Goal: Check status: Check status

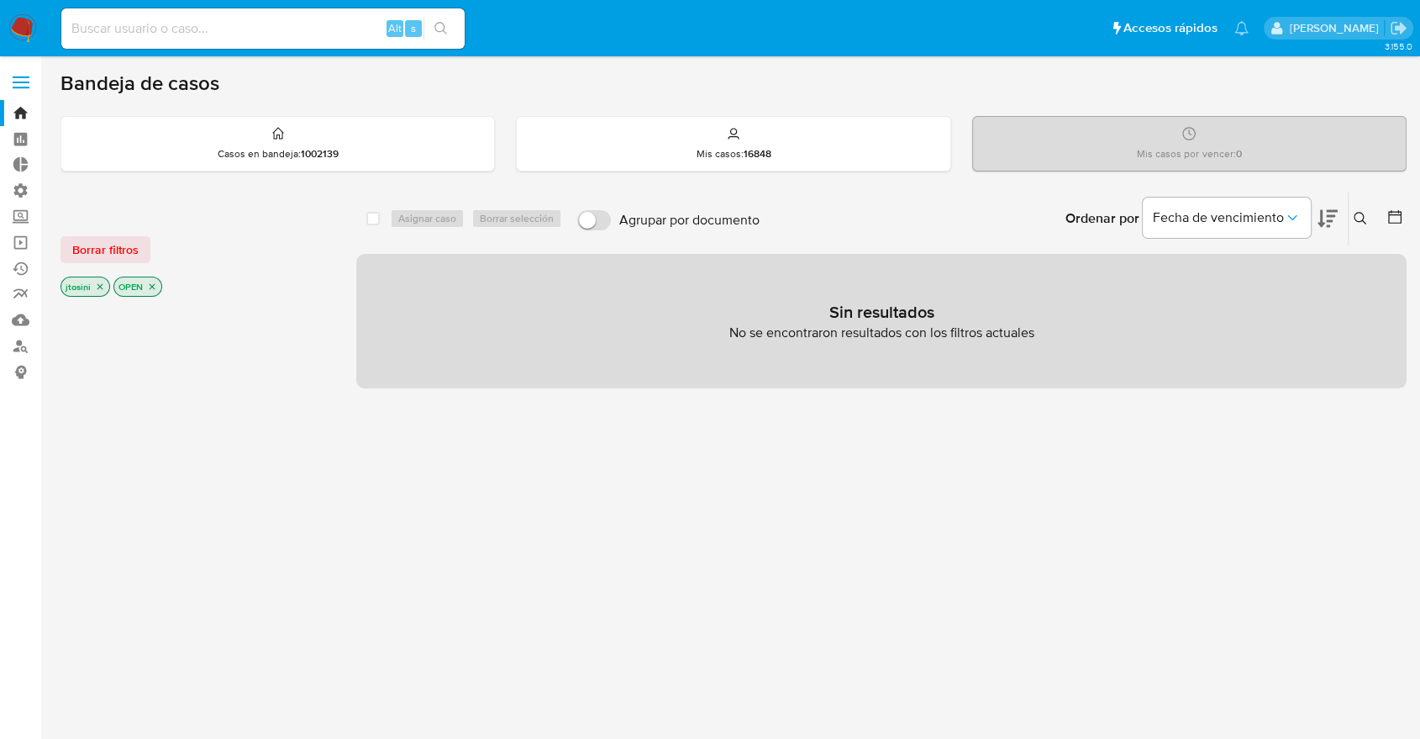
click at [217, 35] on input at bounding box center [262, 29] width 403 height 22
paste input "Lk69Hax7QoXv3LosQ6Zl8K1E"
type input "Lk69Hax7QoXv3LosQ6Zl8K1E"
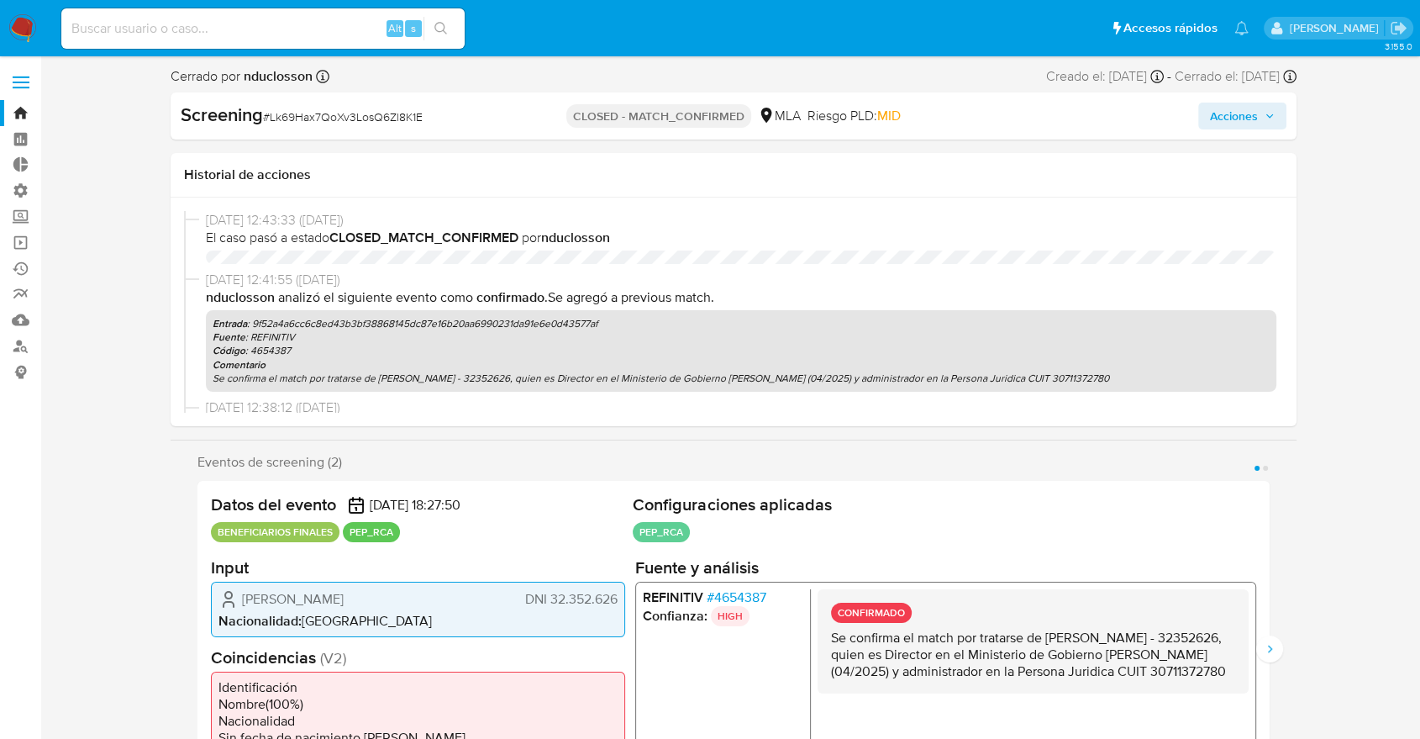
select select "10"
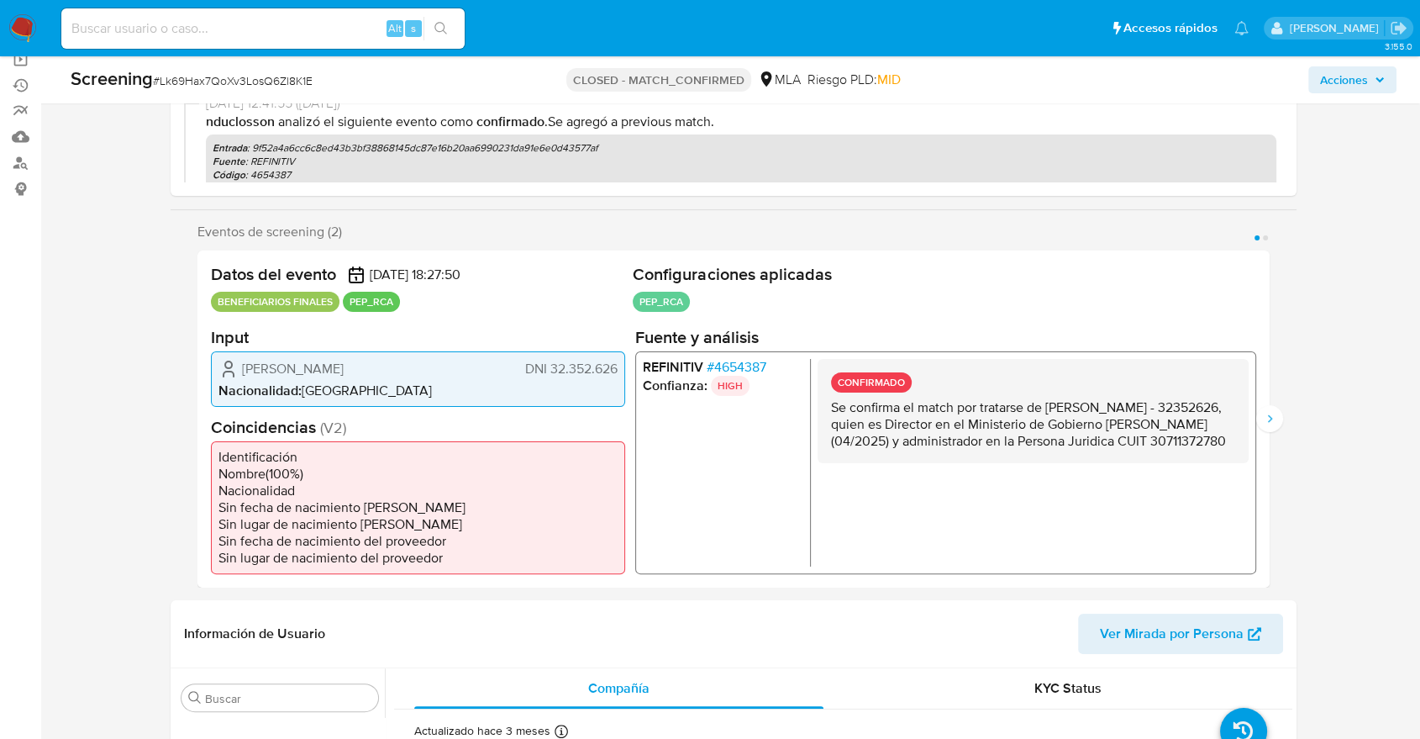
scroll to position [280, 0]
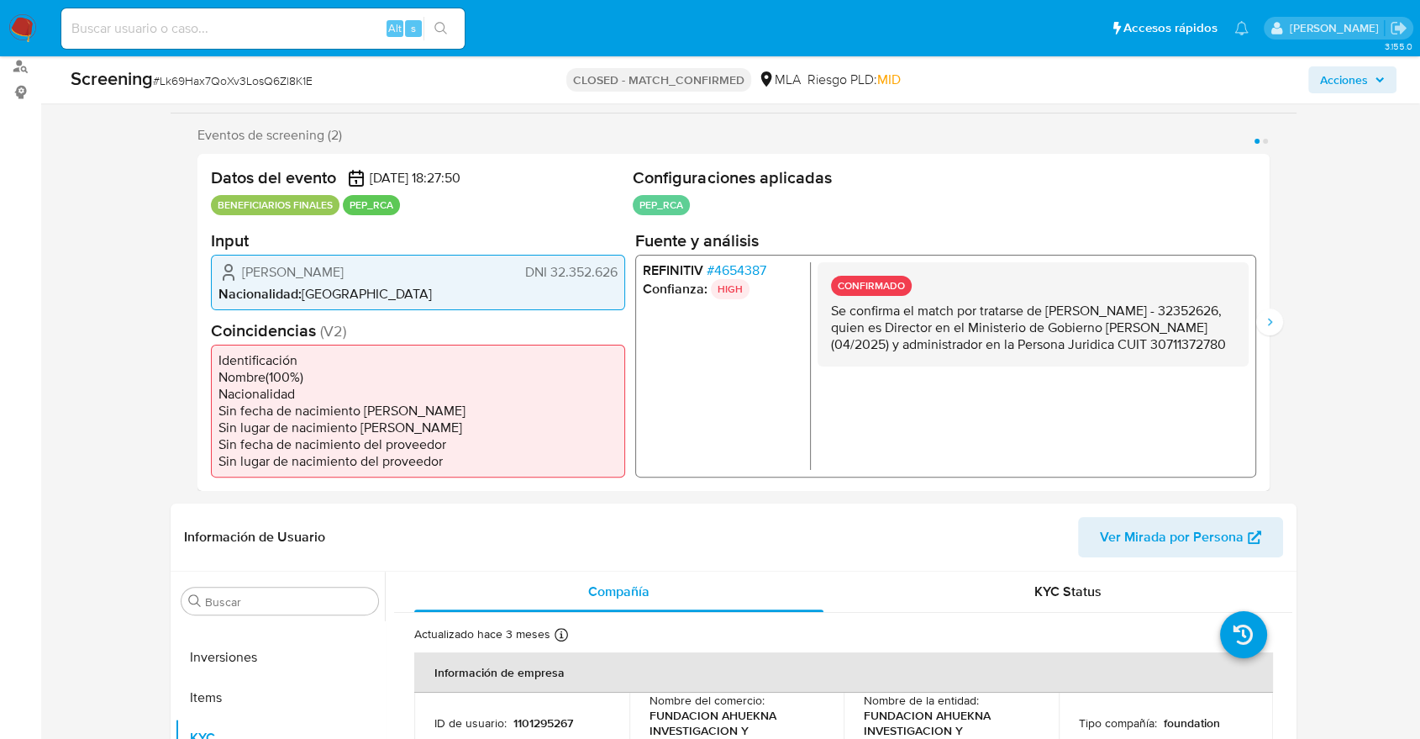
click at [1264, 140] on button "Página 2" at bounding box center [1265, 141] width 5 height 5
click at [1267, 329] on button "Siguiente" at bounding box center [1270, 321] width 27 height 27
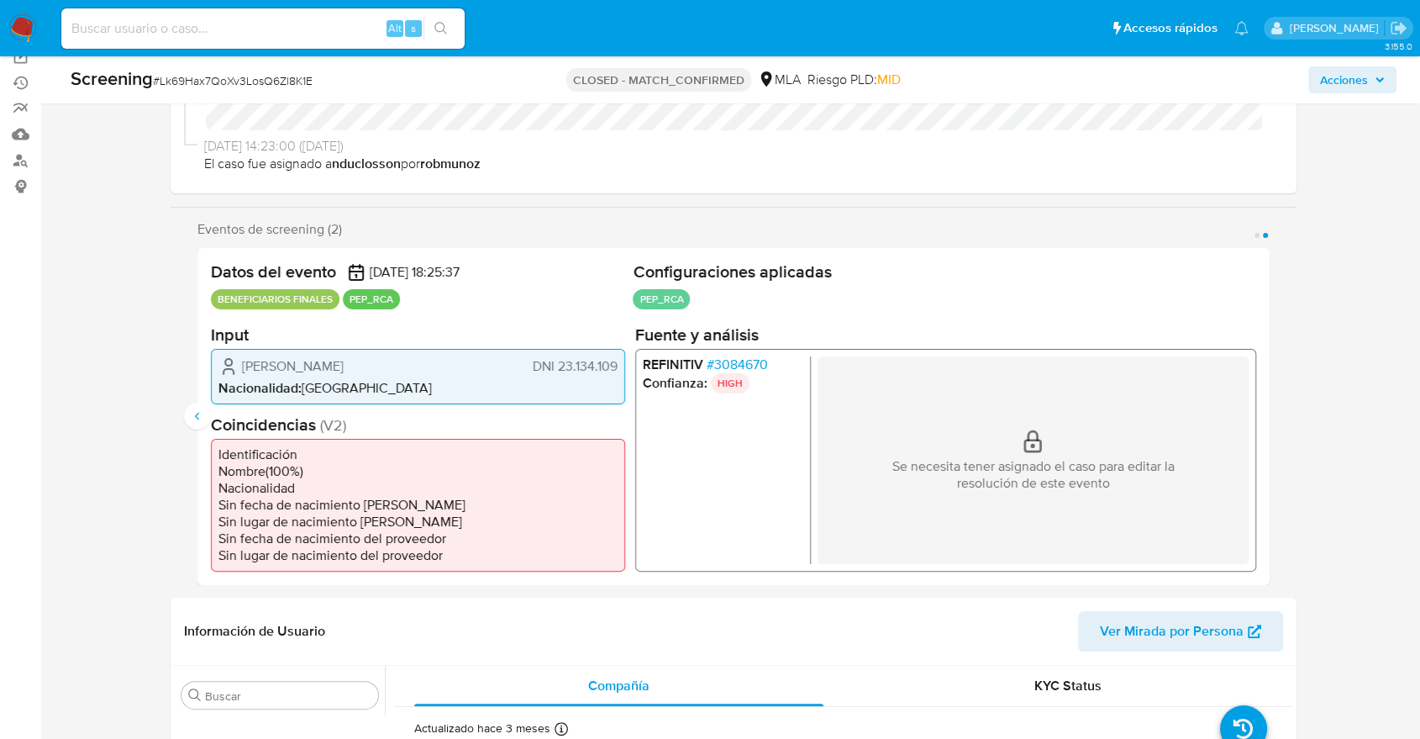
scroll to position [187, 0]
click at [1202, 422] on div "Se necesita tener asignado el caso para editar la resolución de este evento" at bounding box center [1033, 459] width 431 height 208
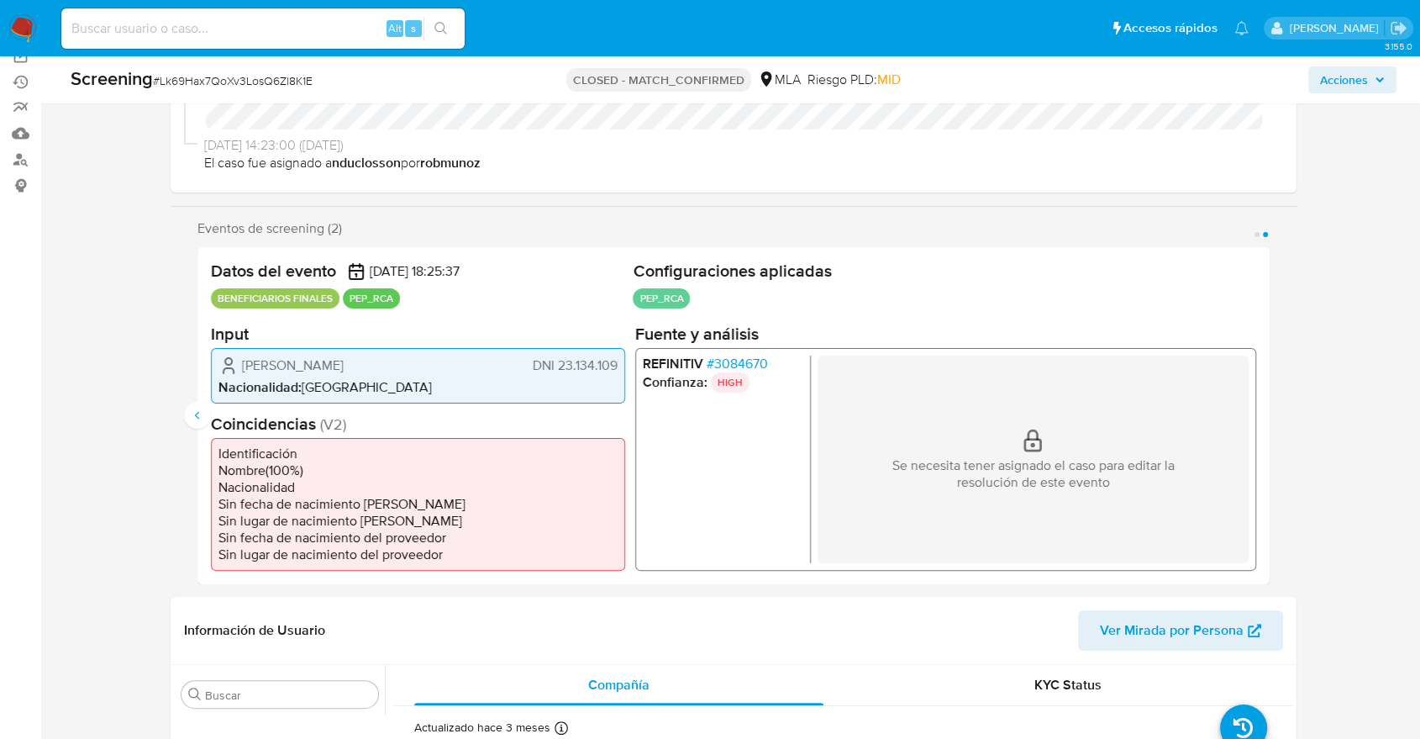
click at [1202, 422] on div "Se necesita tener asignado el caso para editar la resolución de este evento" at bounding box center [1033, 459] width 431 height 208
click at [195, 415] on icon "Anterior" at bounding box center [197, 414] width 13 height 13
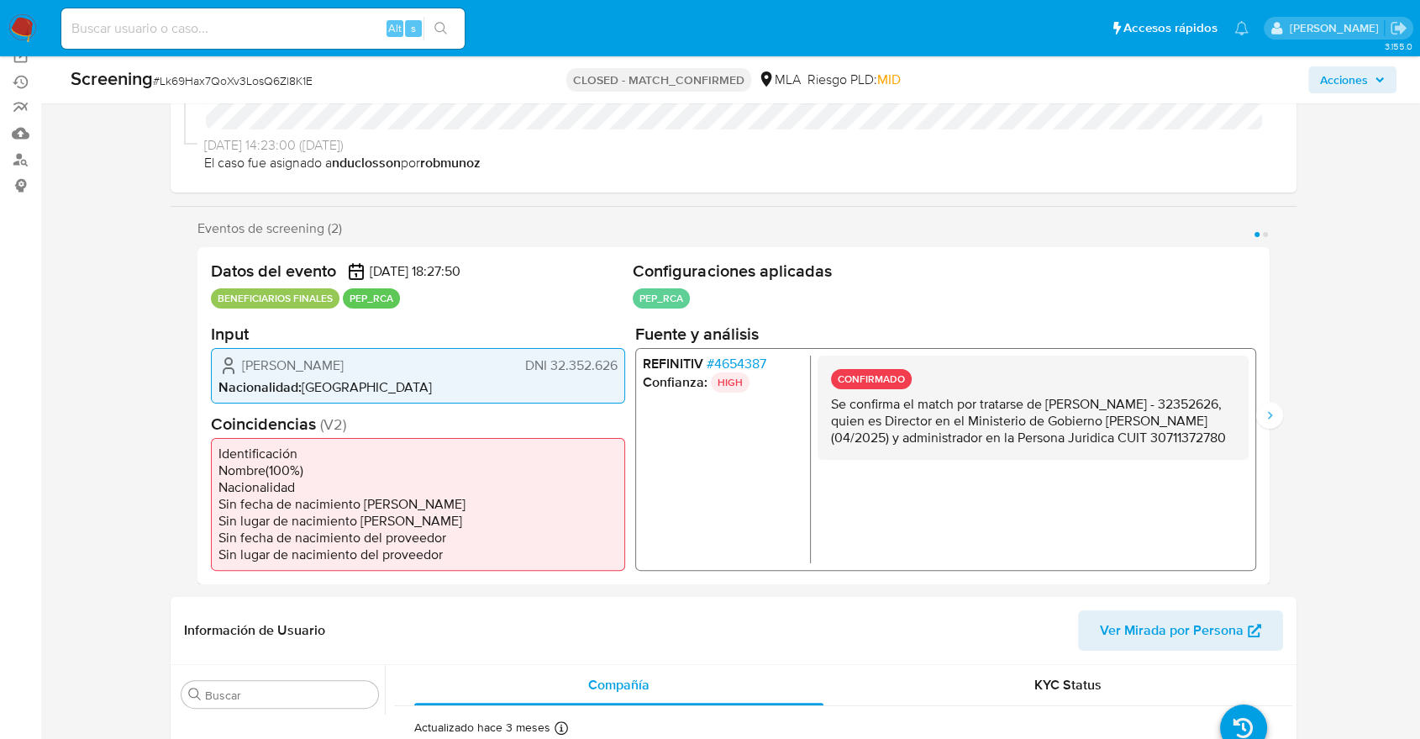
click at [1273, 414] on icon "Siguiente" at bounding box center [1269, 414] width 13 height 13
